Goal: Navigation & Orientation: Find specific page/section

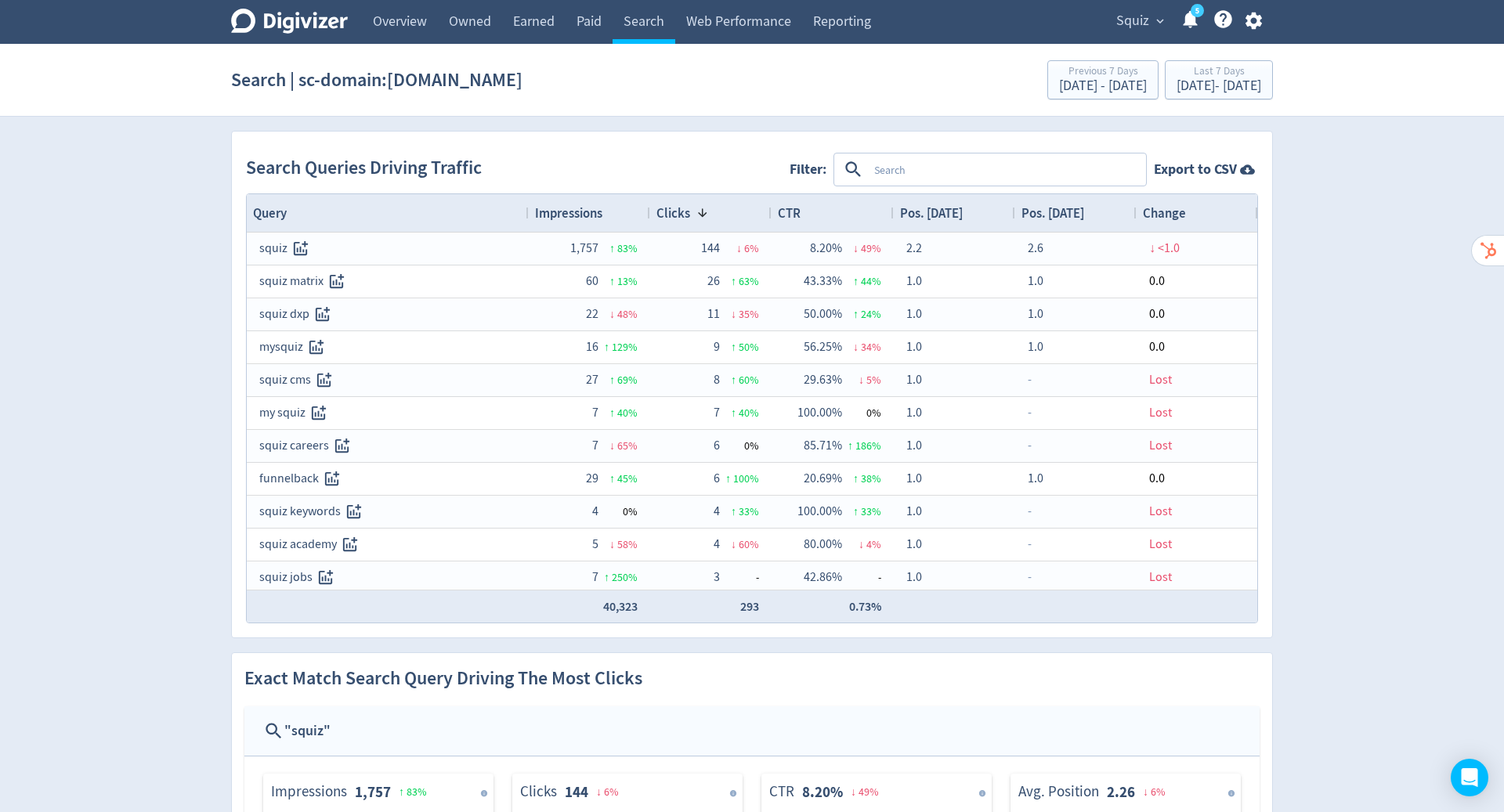
click at [998, 174] on textarea at bounding box center [1005, 170] width 276 height 29
click at [541, 23] on link "Earned" at bounding box center [533, 21] width 63 height 44
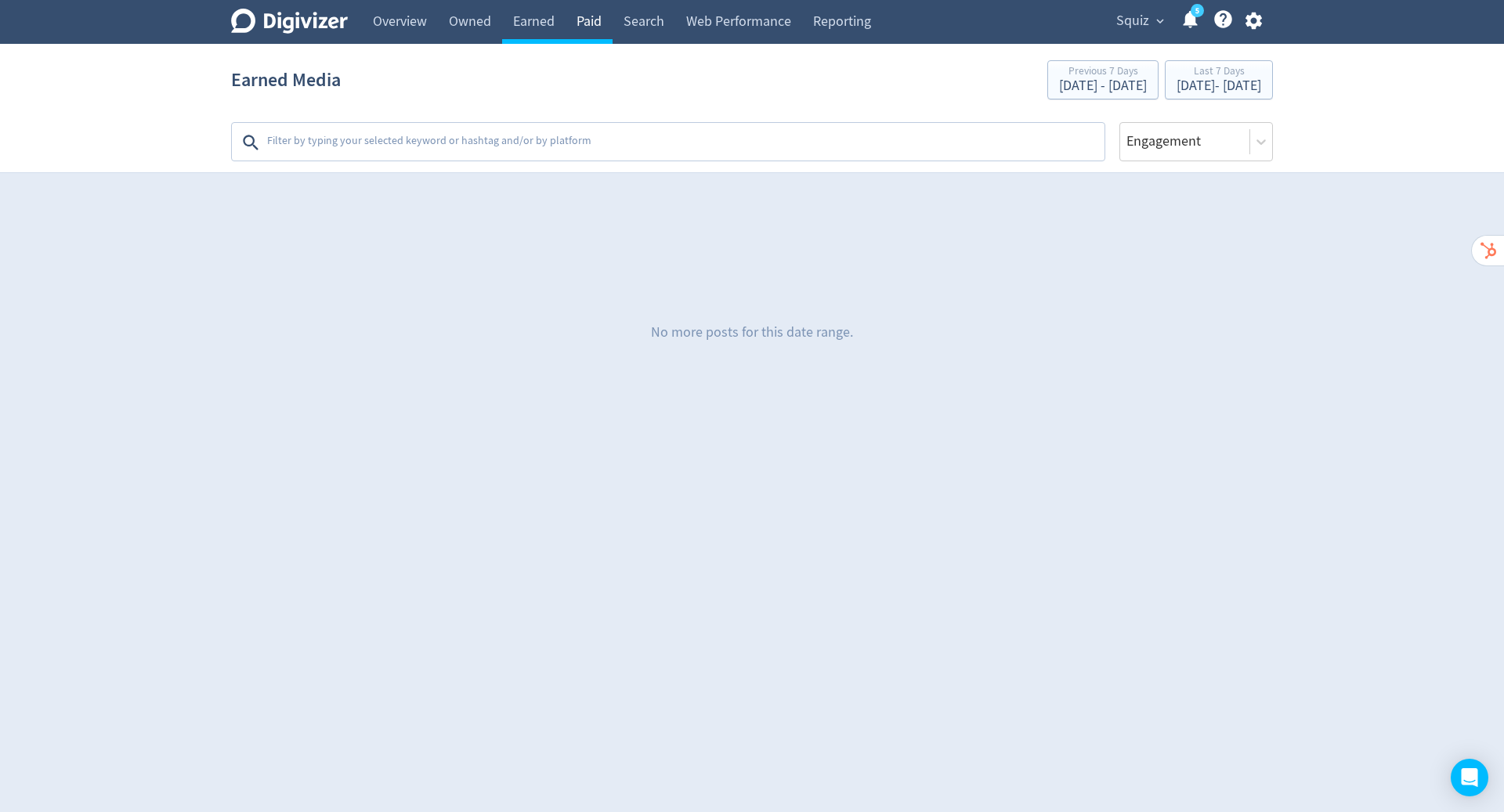
click at [592, 20] on link "Paid" at bounding box center [589, 21] width 47 height 44
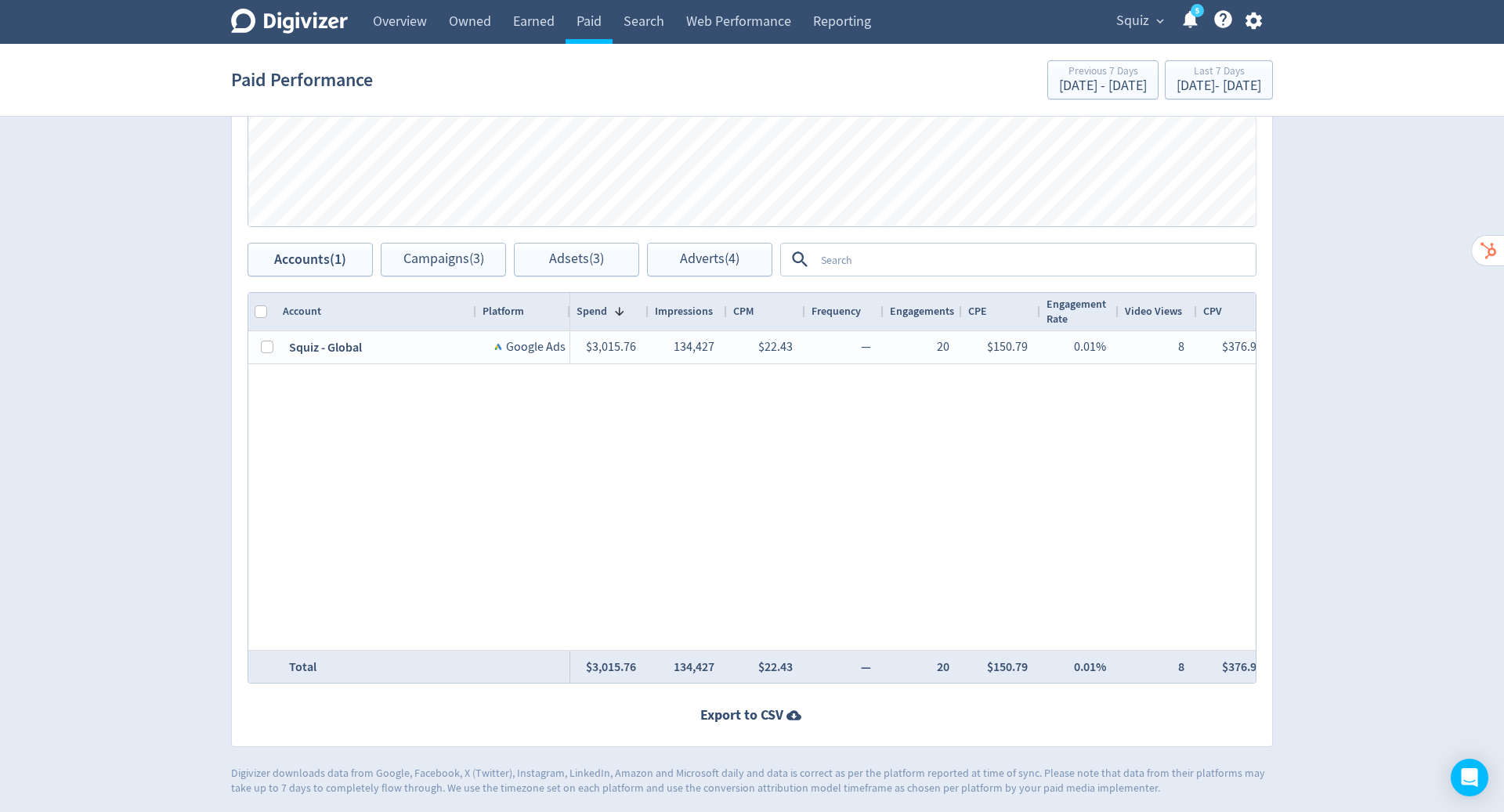
scroll to position [442, 0]
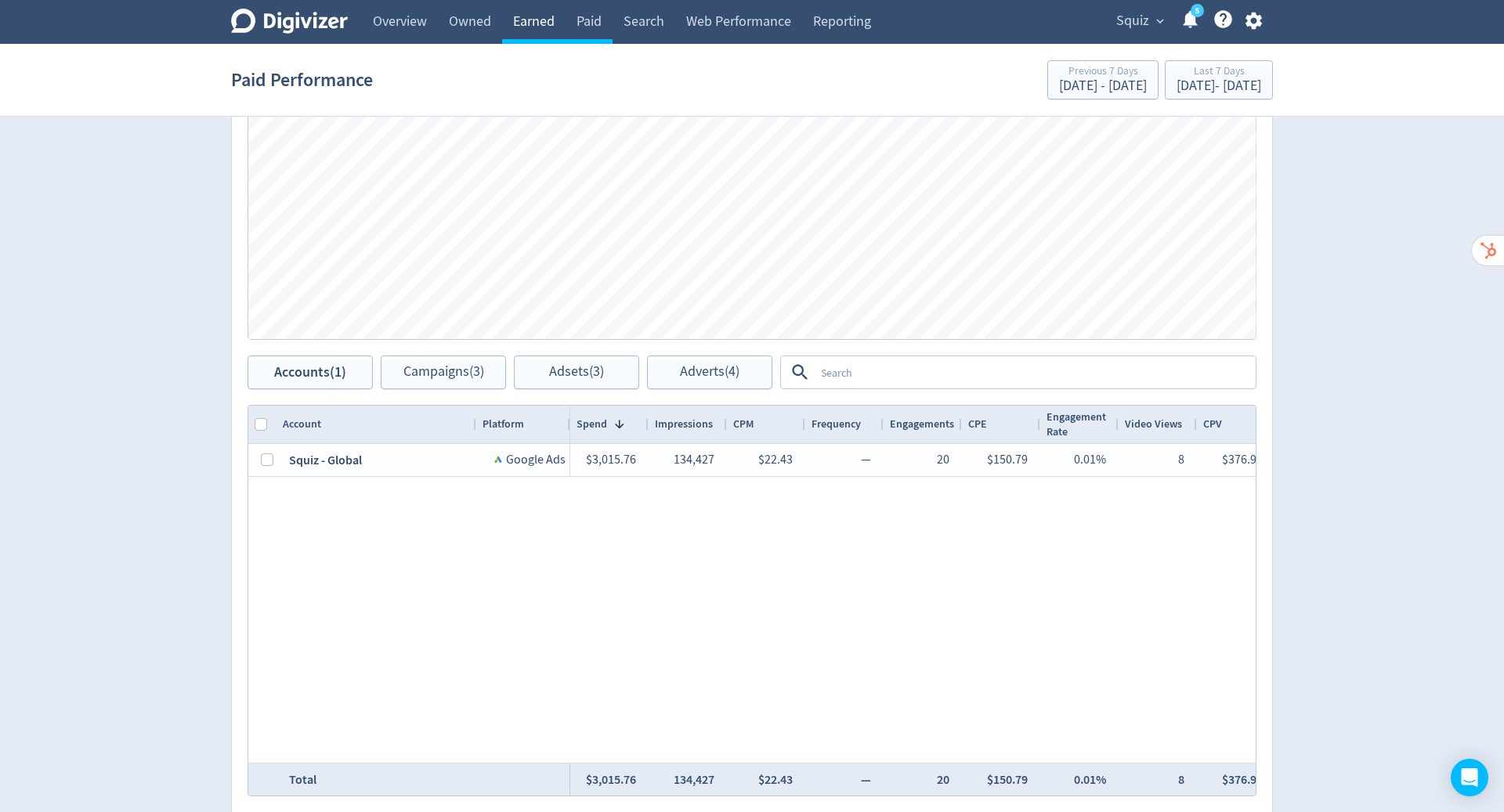
click at [525, 23] on link "Earned" at bounding box center [533, 21] width 63 height 44
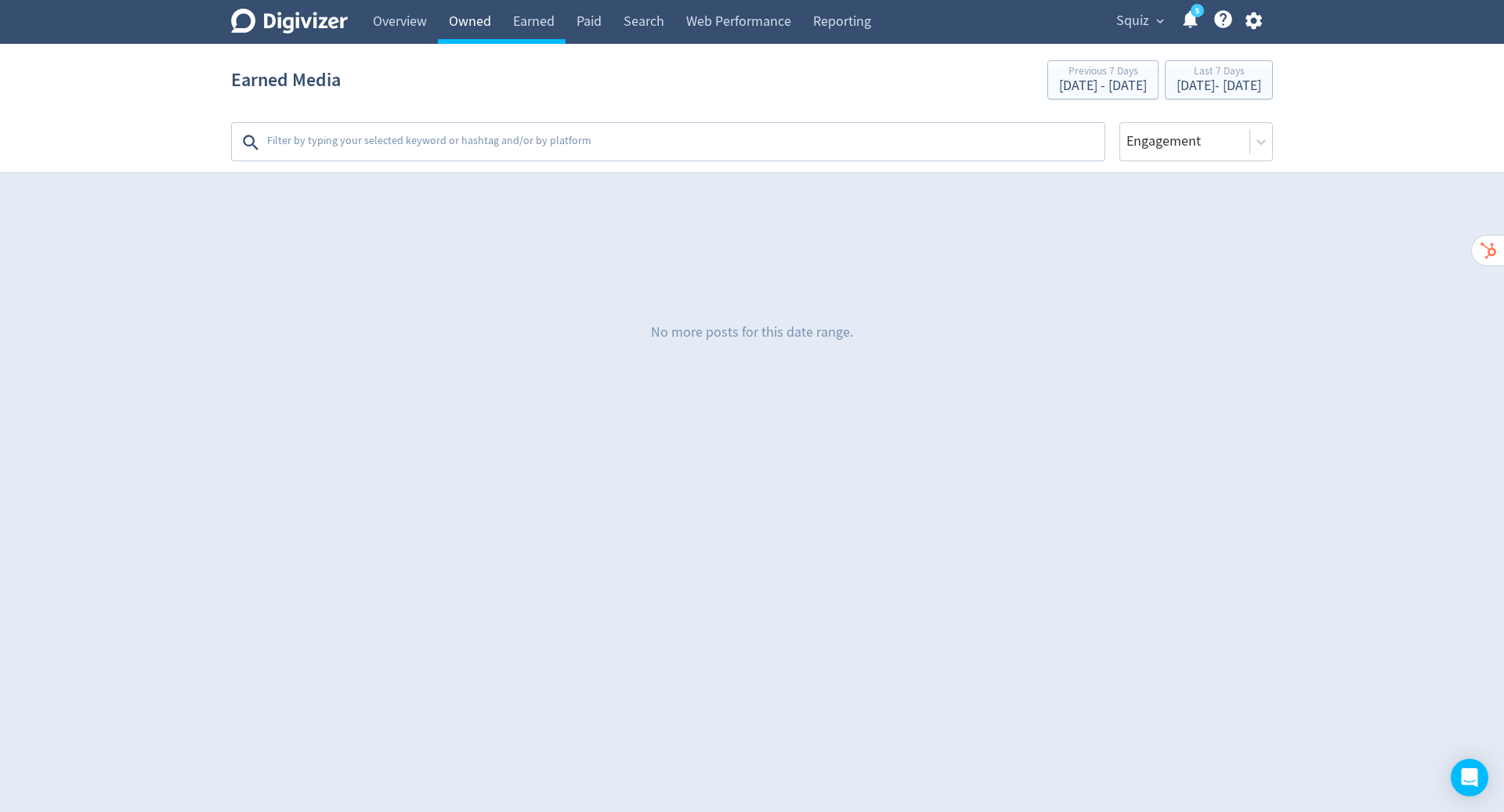
click at [480, 23] on link "Owned" at bounding box center [470, 21] width 64 height 44
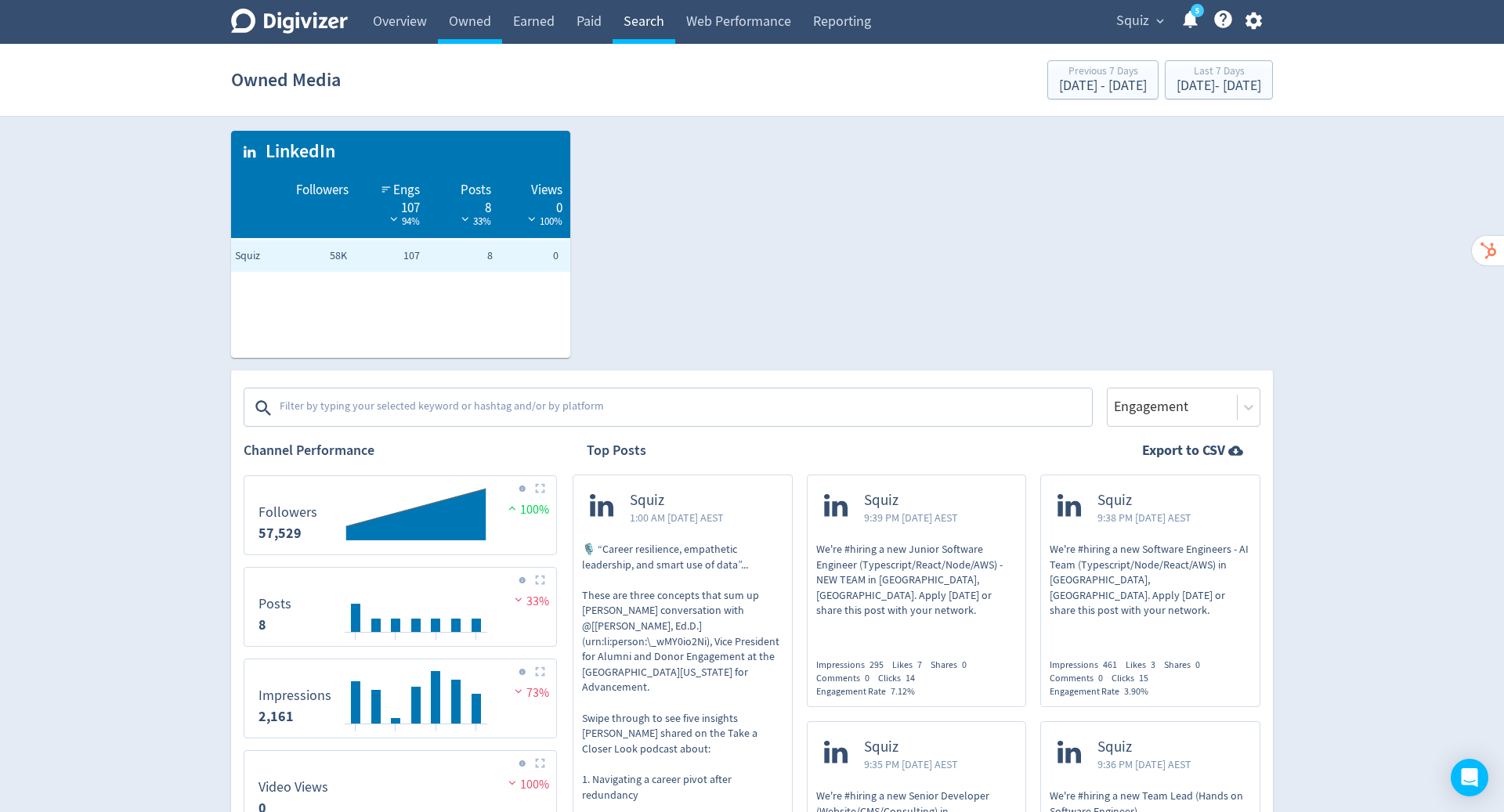
click at [647, 25] on link "Search" at bounding box center [644, 21] width 62 height 44
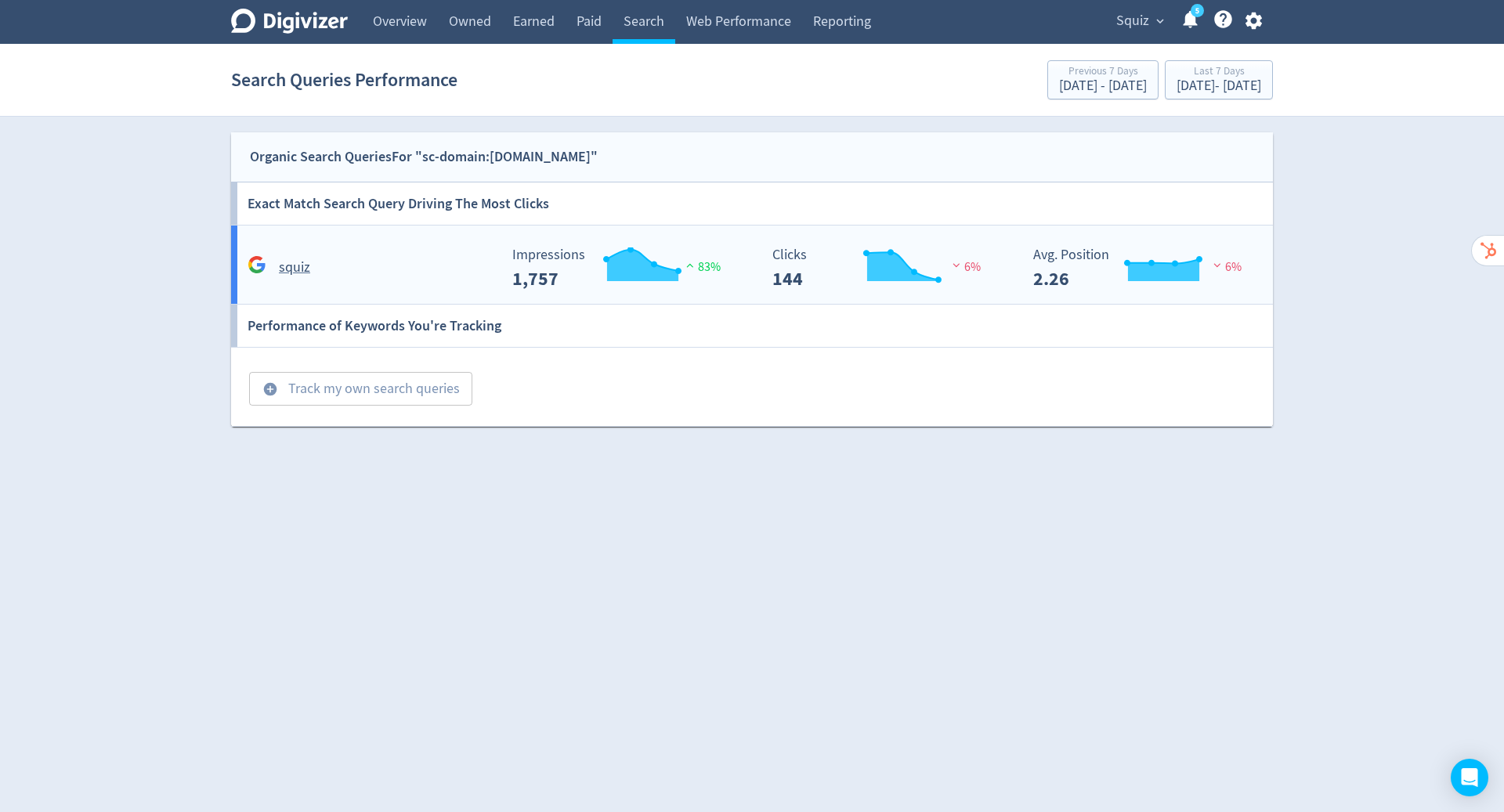
click at [714, 257] on rect "\a Impressions\a 1,757\a" at bounding box center [622, 268] width 235 height 42
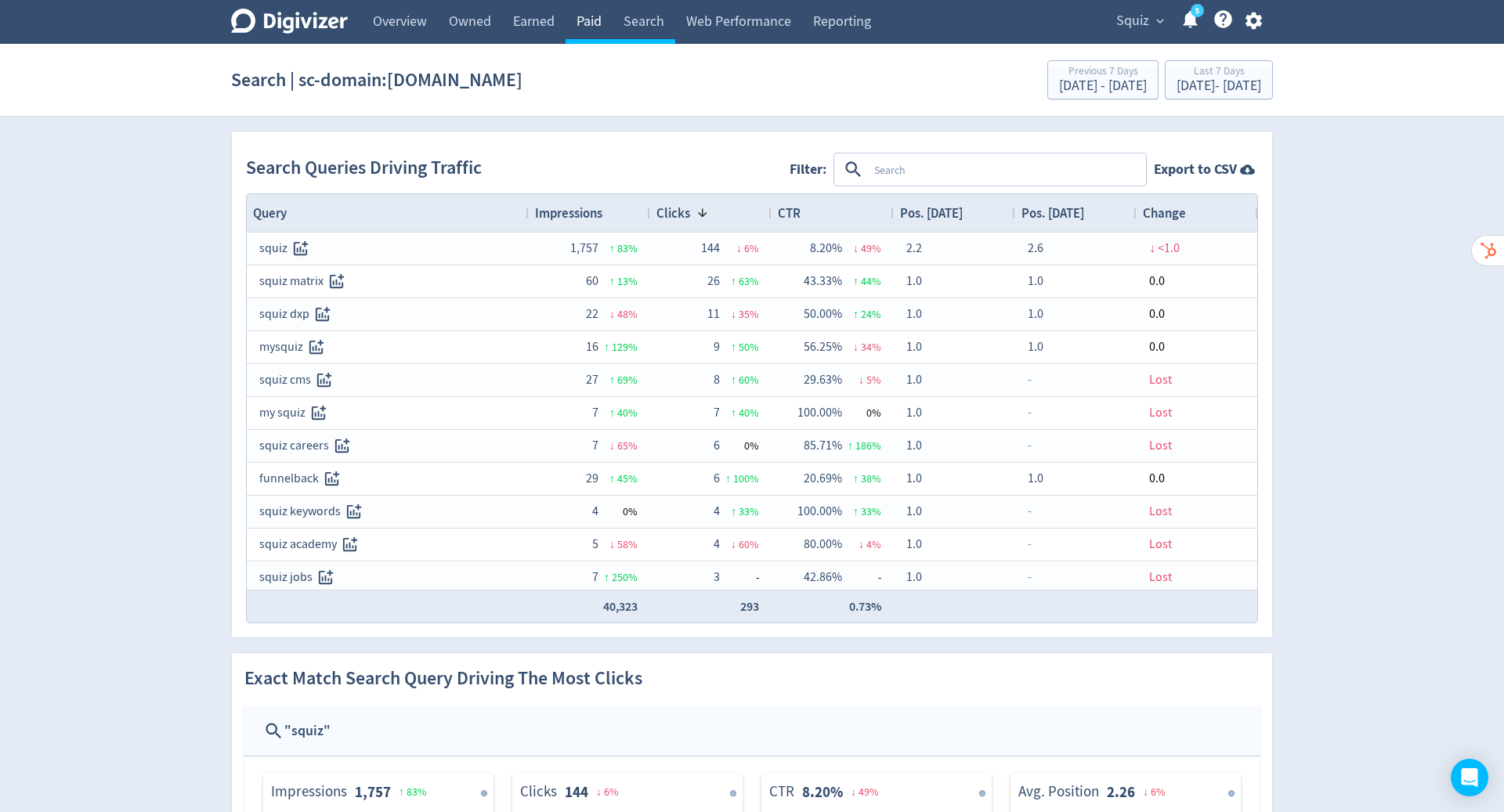
click at [582, 21] on link "Paid" at bounding box center [589, 21] width 47 height 44
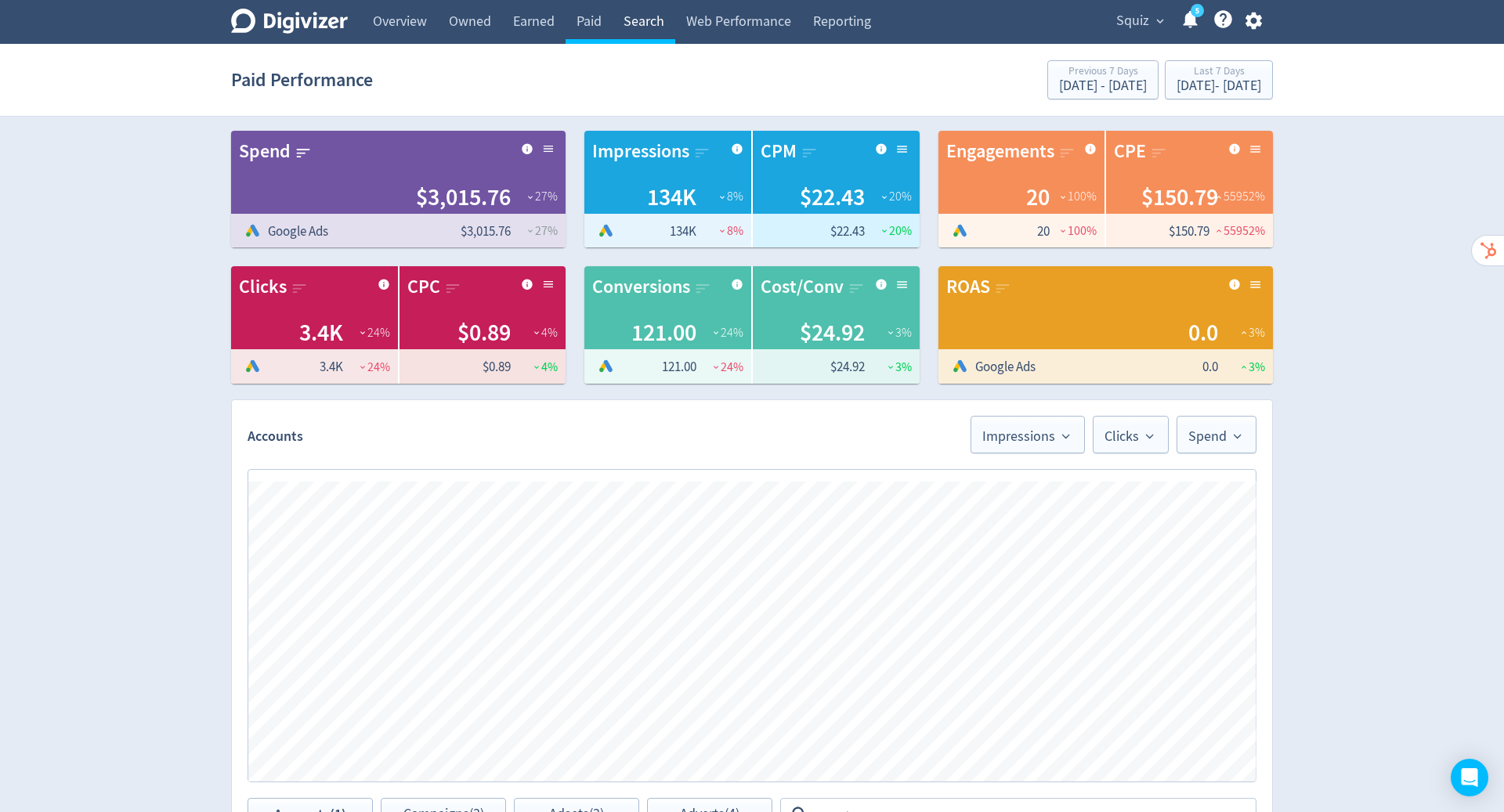
click at [641, 20] on link "Search" at bounding box center [644, 21] width 62 height 44
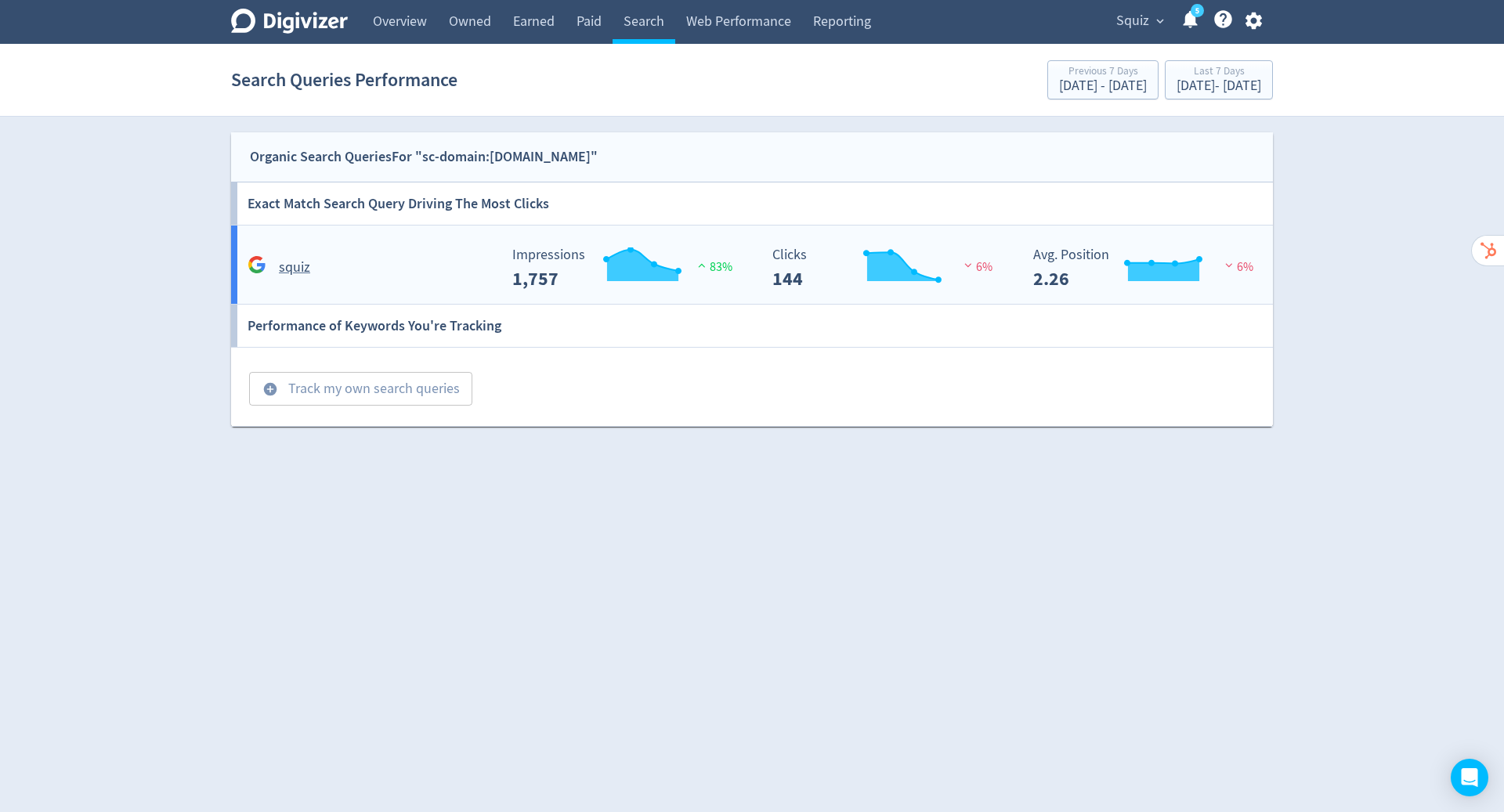
click at [692, 241] on div "Created with Highcharts 10.3.3 Impressions 1,757 83%" at bounding box center [628, 262] width 261 height 54
